Goal: Information Seeking & Learning: Learn about a topic

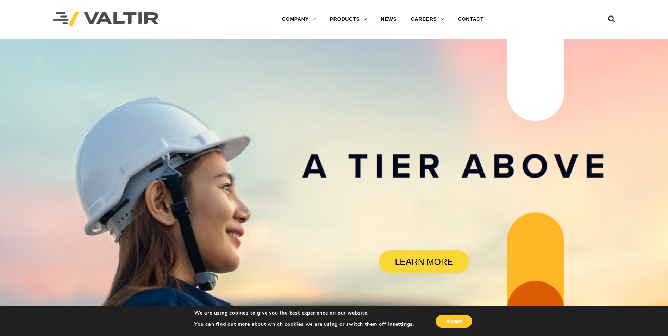
click at [615, 17] on div "Menu COMPANY ABOUT VALTIR OUR HISTORY RENTALS INTERNATIONAL PRODUCTS BARRICADES…" at bounding box center [334, 19] width 573 height 39
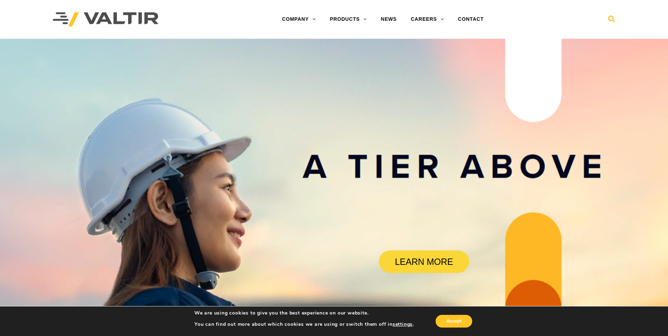
click at [612, 18] on icon at bounding box center [611, 20] width 7 height 11
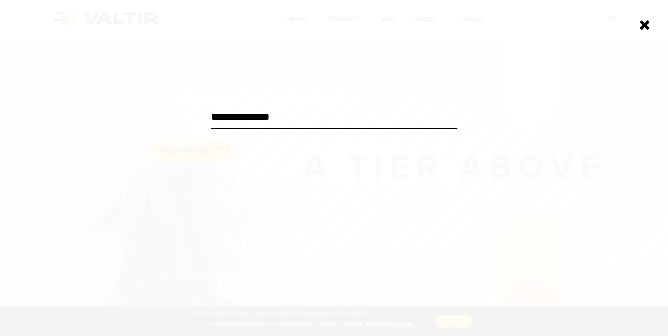
type input "**********"
click input "******" at bounding box center [0, 0] width 0 height 0
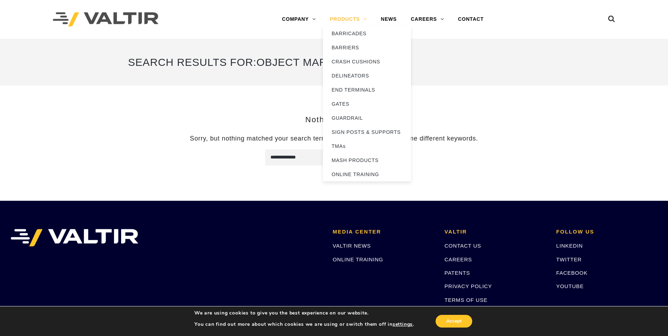
click at [349, 18] on link "PRODUCTS" at bounding box center [348, 19] width 51 height 14
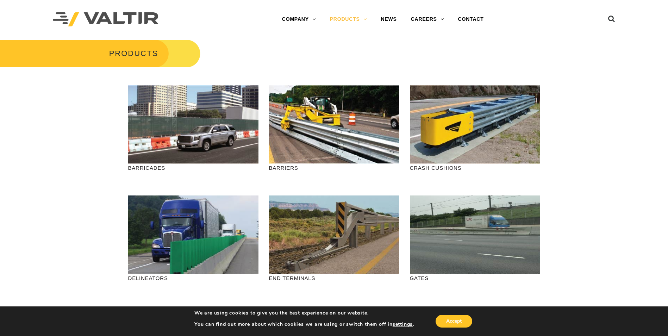
click at [296, 54] on div "PRODUCTS" at bounding box center [334, 59] width 668 height 40
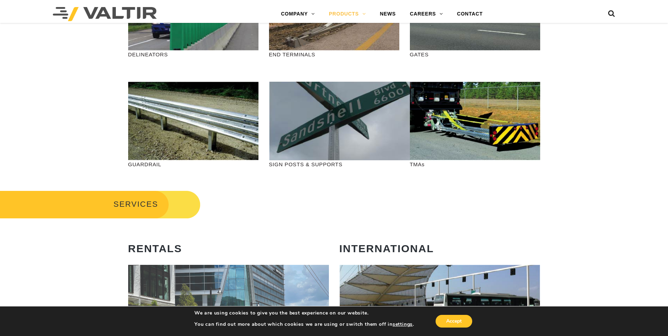
scroll to position [289, 0]
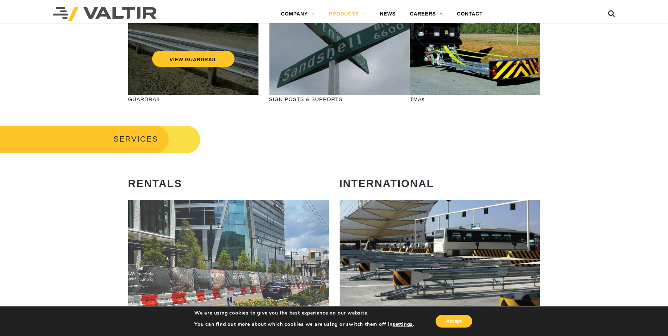
click at [162, 90] on div "VIEW GUARDRAIL" at bounding box center [193, 56] width 130 height 79
click at [185, 65] on link "VIEW GUARDRAIL" at bounding box center [193, 59] width 83 height 16
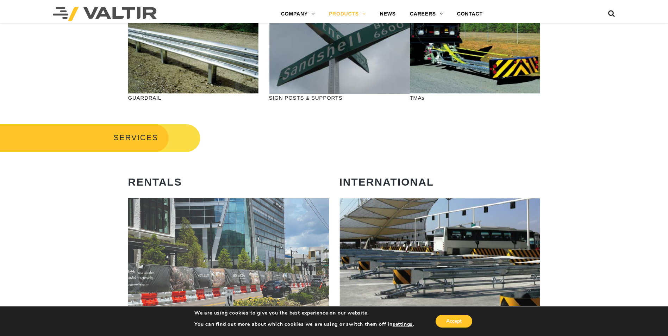
scroll to position [281, 0]
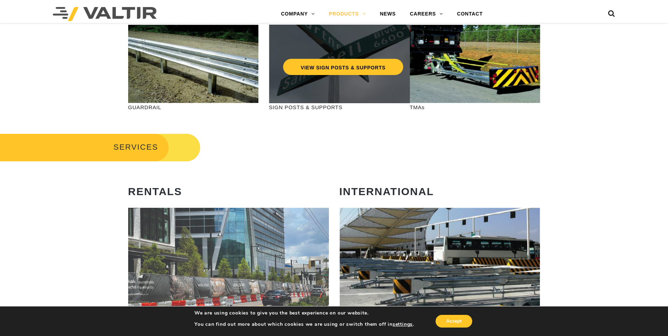
click at [365, 81] on div "VIEW SIGN POSTS & SUPPORTS" at bounding box center [343, 64] width 148 height 79
click at [367, 70] on link "VIEW SIGN POSTS & SUPPORTS" at bounding box center [343, 67] width 120 height 16
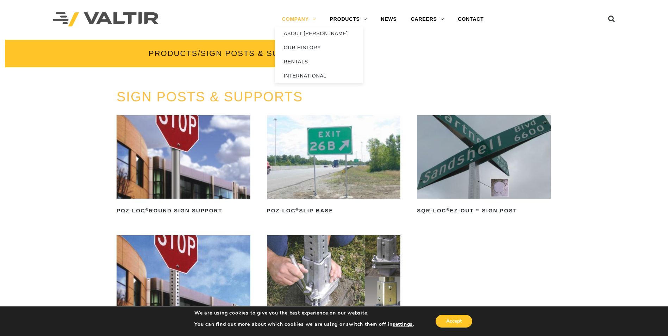
click at [308, 15] on link "COMPANY" at bounding box center [299, 19] width 48 height 14
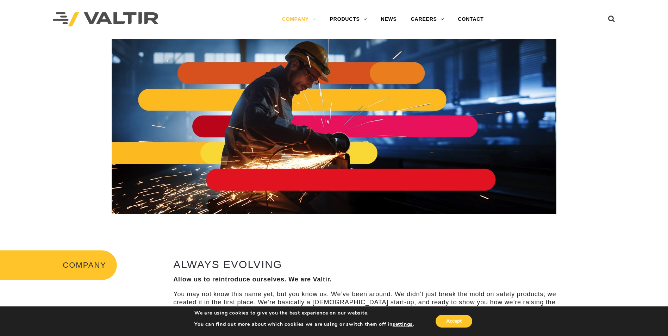
click at [616, 18] on div "Menu COMPANY ABOUT VALTIR OUR HISTORY RENTALS INTERNATIONAL PRODUCTS BARRICADES…" at bounding box center [334, 19] width 573 height 39
click at [611, 19] on icon at bounding box center [611, 20] width 7 height 11
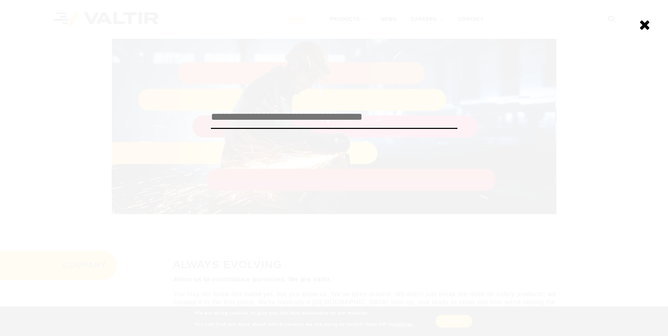
click at [279, 117] on input "search" at bounding box center [334, 117] width 246 height 23
type input "**********"
click input "******" at bounding box center [0, 0] width 0 height 0
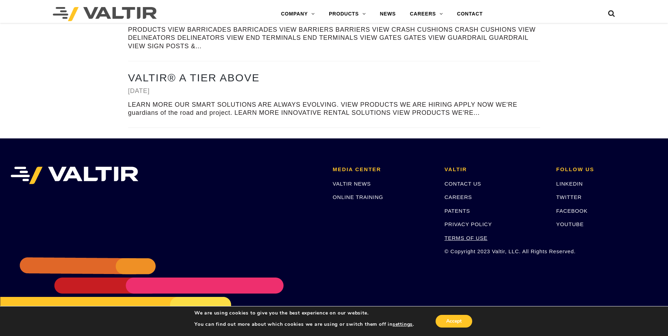
scroll to position [813, 0]
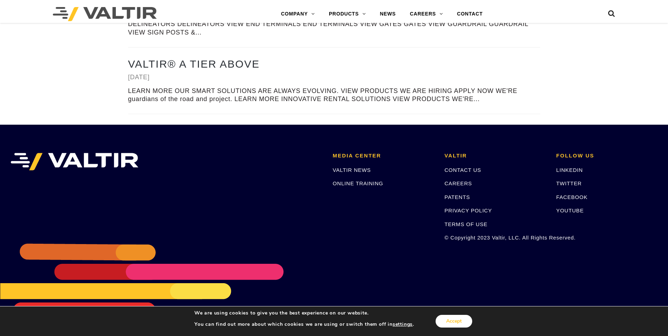
click at [464, 321] on button "Accept" at bounding box center [453, 321] width 37 height 13
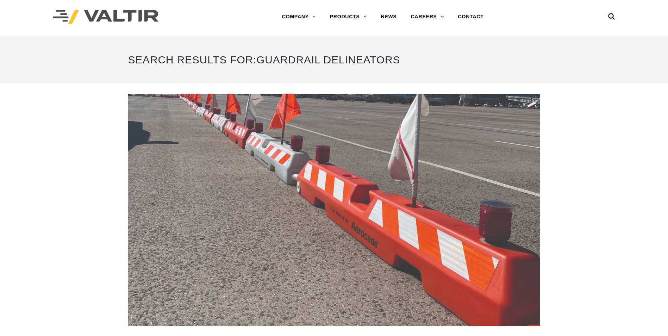
scroll to position [0, 0]
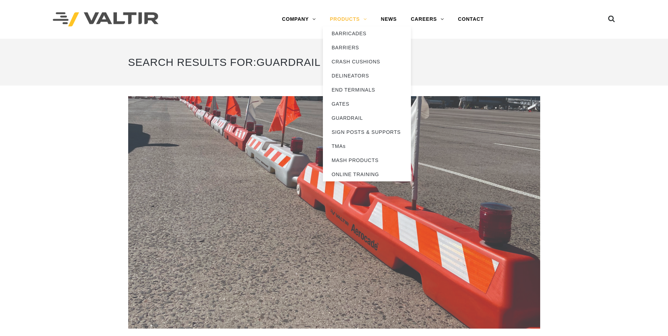
click at [364, 20] on link "PRODUCTS" at bounding box center [348, 19] width 51 height 14
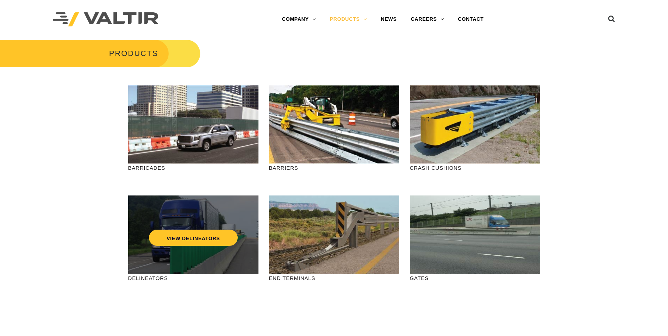
click at [221, 225] on div "VIEW DELINEATORS" at bounding box center [193, 222] width 102 height 23
click at [215, 235] on link "VIEW DELINEATORS" at bounding box center [193, 238] width 89 height 16
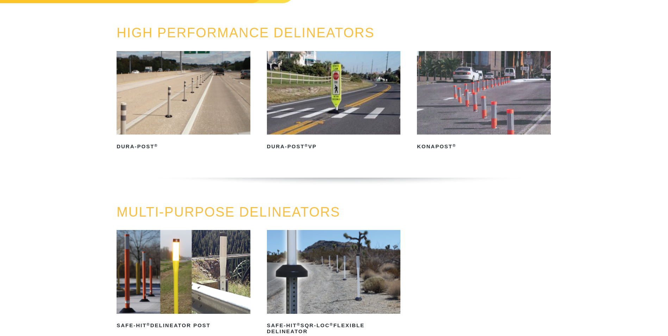
scroll to position [57, 0]
